Goal: Find specific page/section

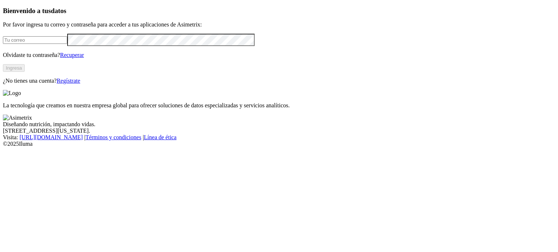
type input "[PERSON_NAME][EMAIL_ADDRESS][PERSON_NAME][DOMAIN_NAME]"
click at [25, 72] on button "Ingresa" at bounding box center [14, 68] width 22 height 8
